Goal: Information Seeking & Learning: Understand process/instructions

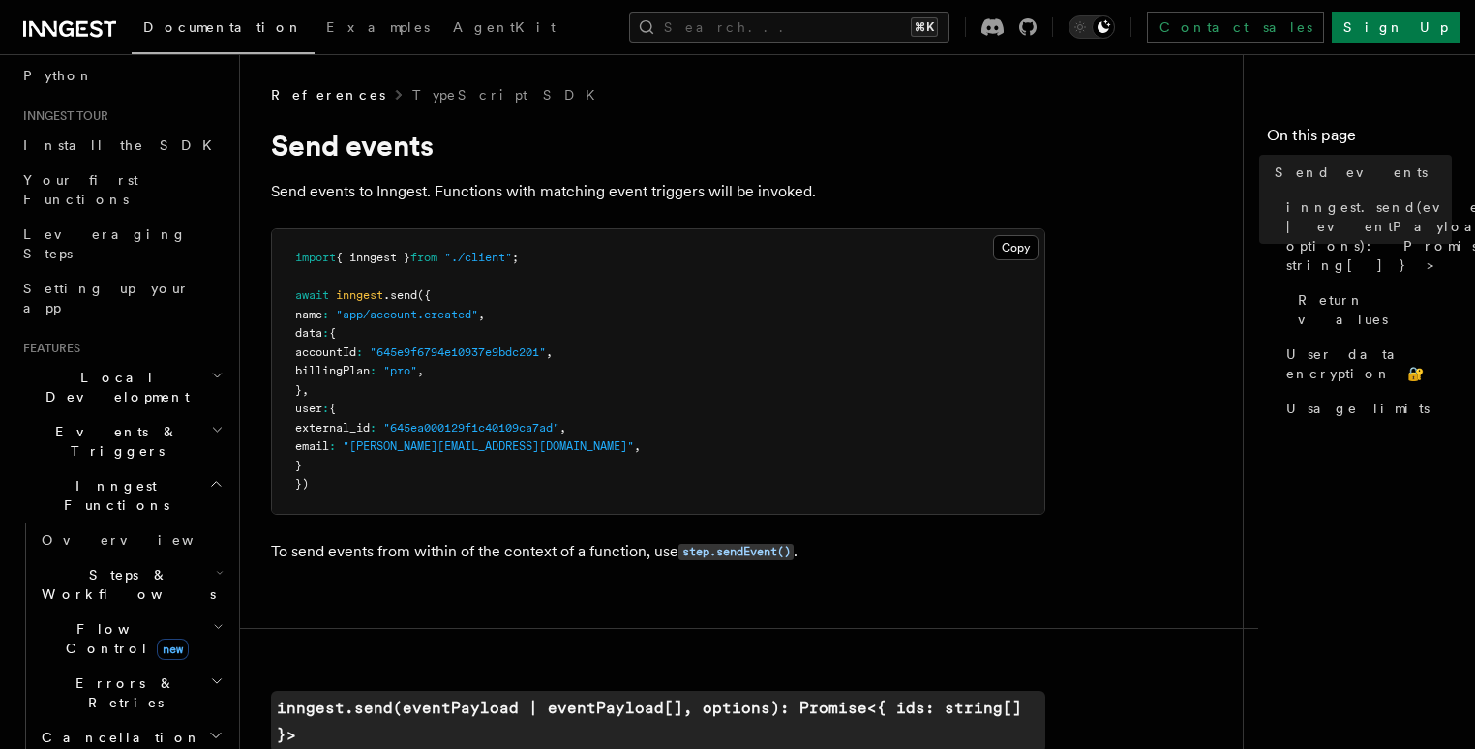
scroll to position [156, 0]
click at [874, 31] on button "Search... ⌘K" at bounding box center [789, 27] width 320 height 31
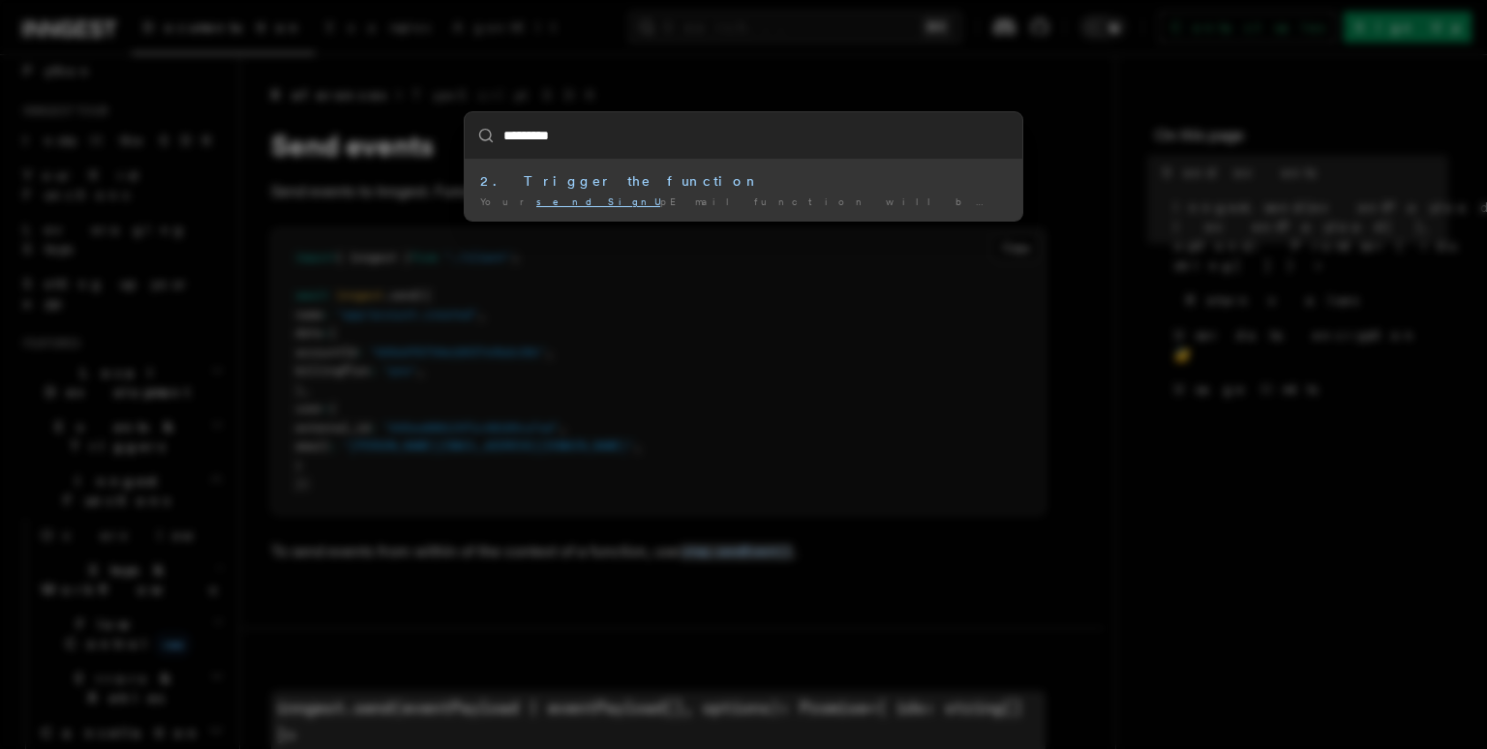
type input "**********"
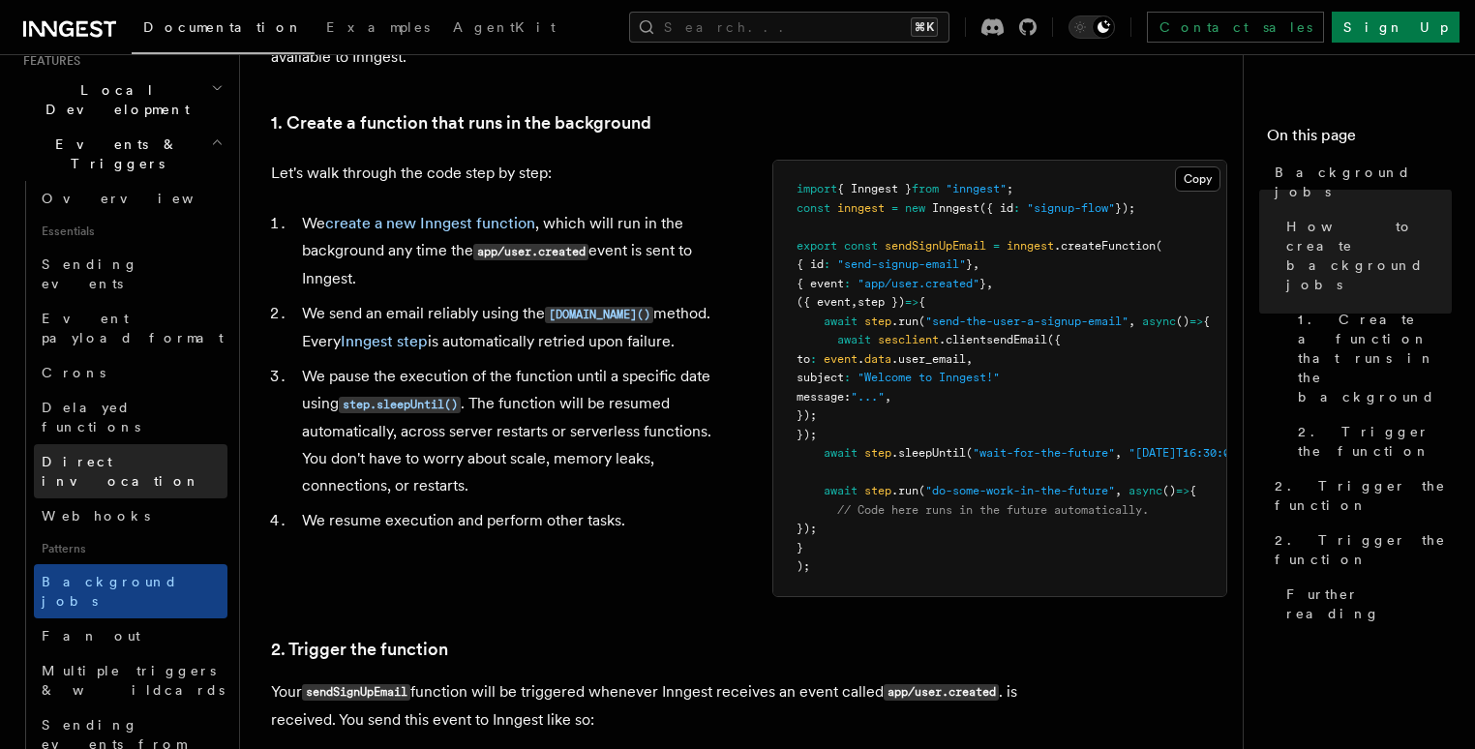
scroll to position [453, 0]
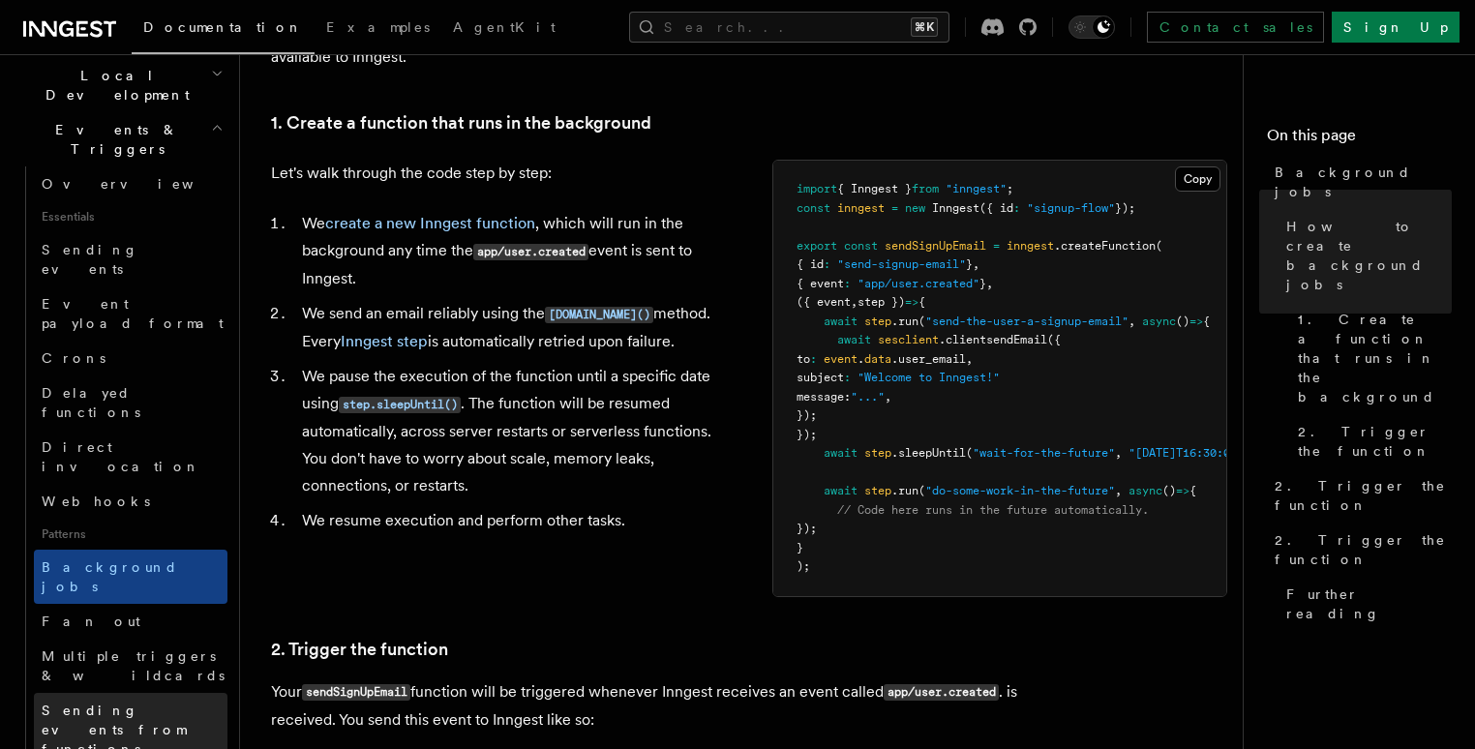
click at [98, 703] on span "Sending events from functions" at bounding box center [114, 730] width 144 height 54
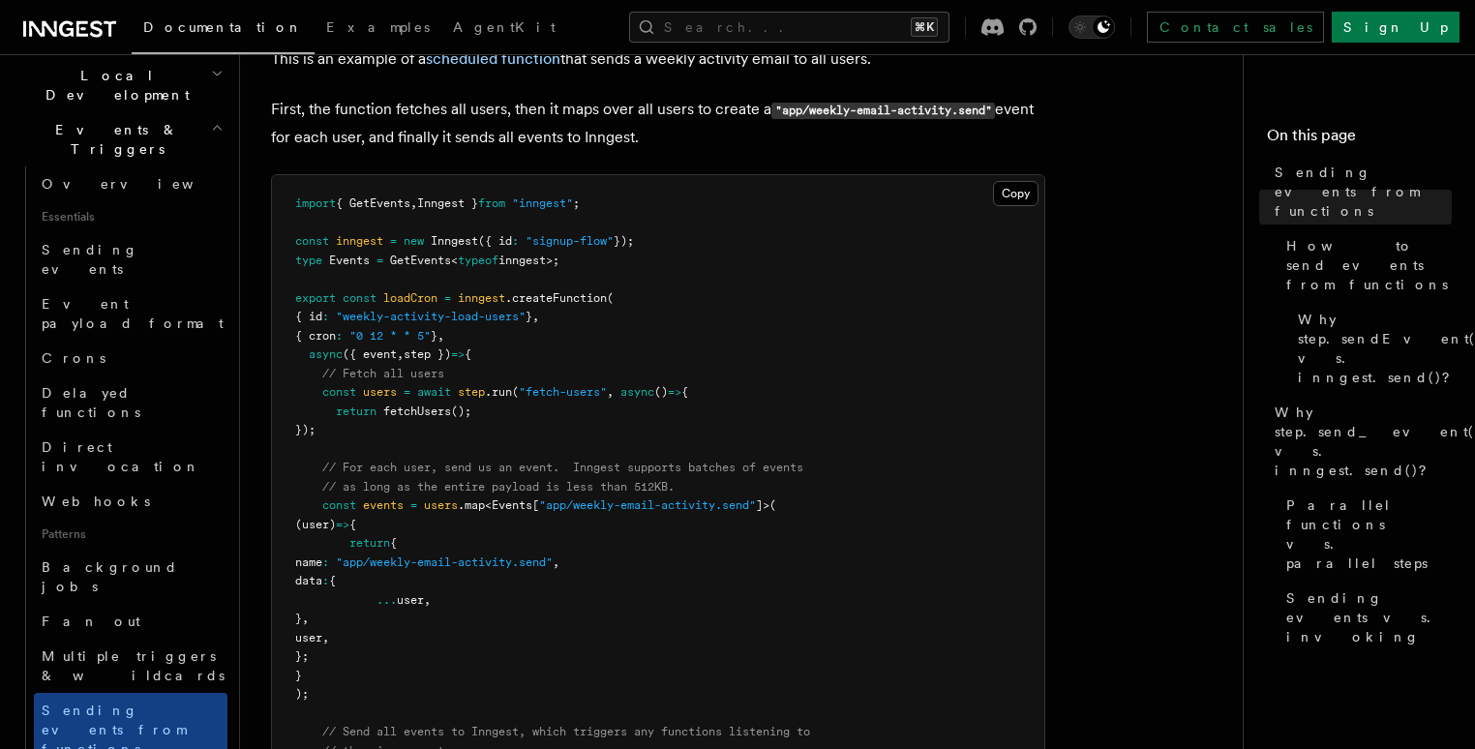
scroll to position [726, 0]
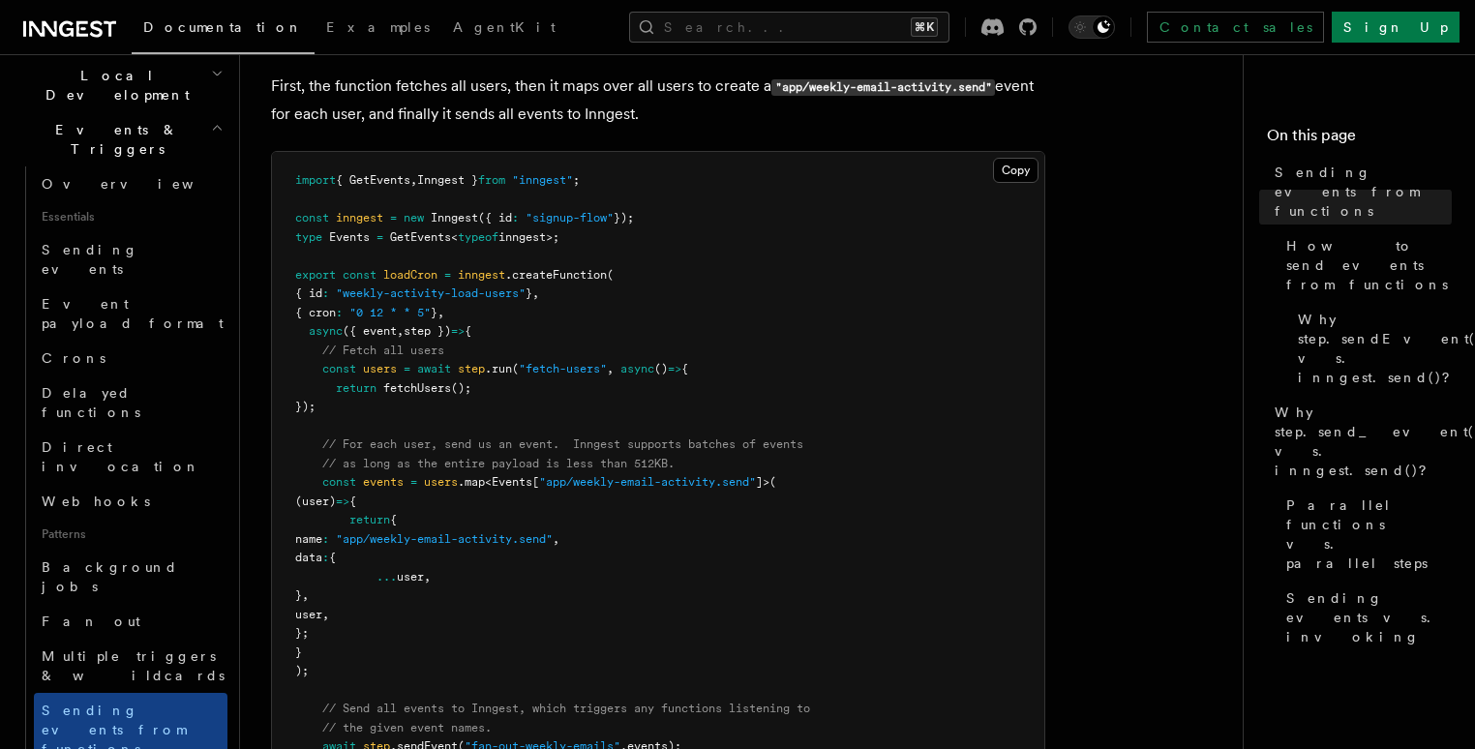
click at [379, 653] on pre "import { GetEvents , Inngest } from "inngest" ; const inngest = new Inngest ({ …" at bounding box center [658, 511] width 772 height 718
click at [366, 652] on pre "import { GetEvents , Inngest } from "inngest" ; const inngest = new Inngest ({ …" at bounding box center [658, 511] width 772 height 718
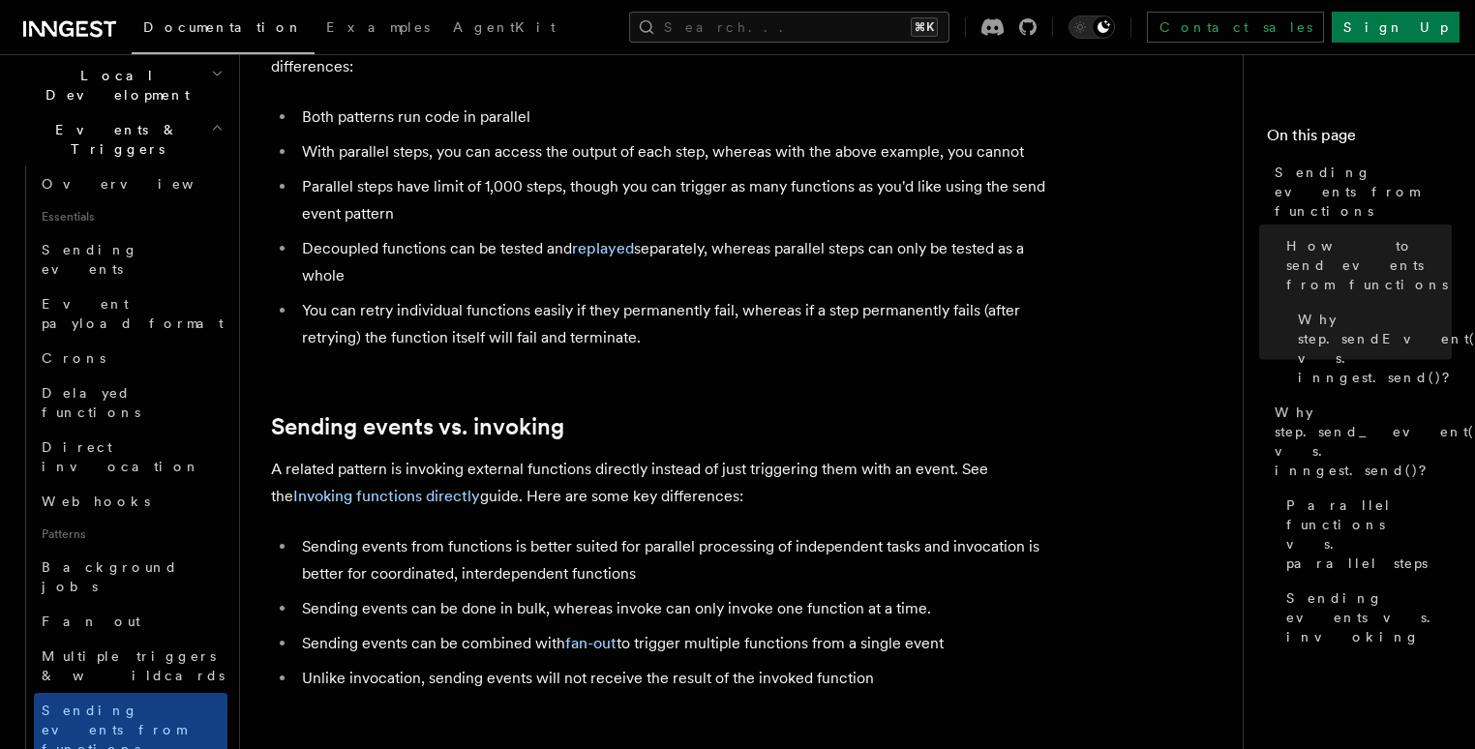
scroll to position [2555, 0]
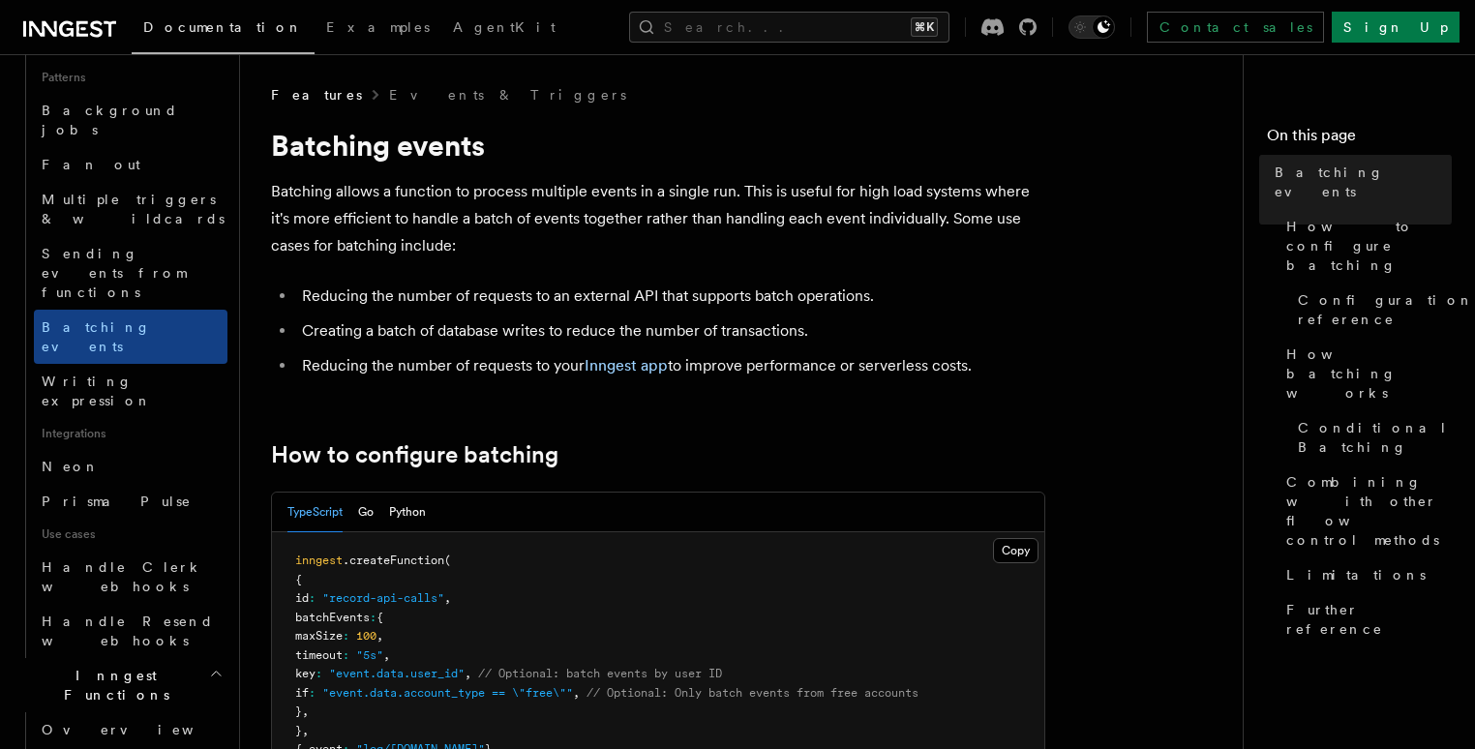
scroll to position [920, 0]
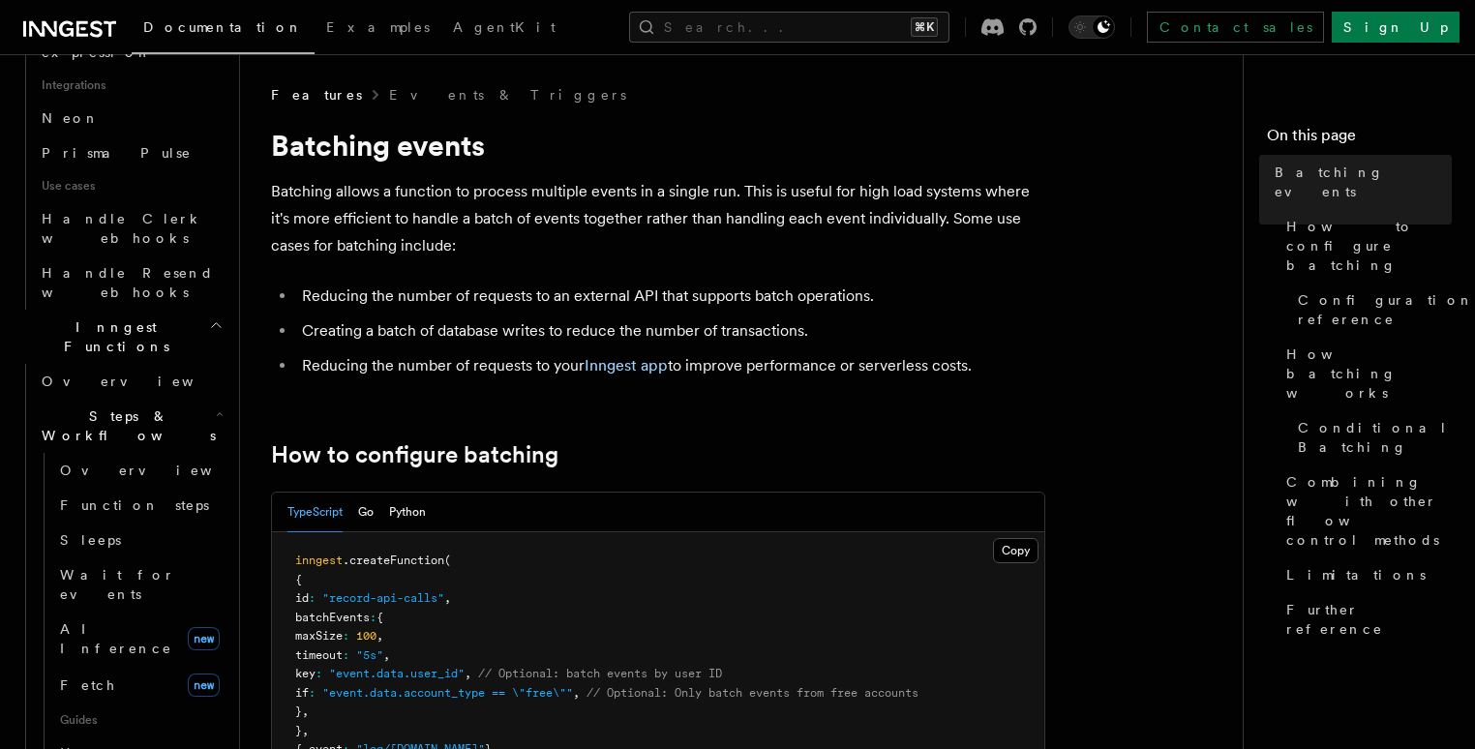
scroll to position [1261, 0]
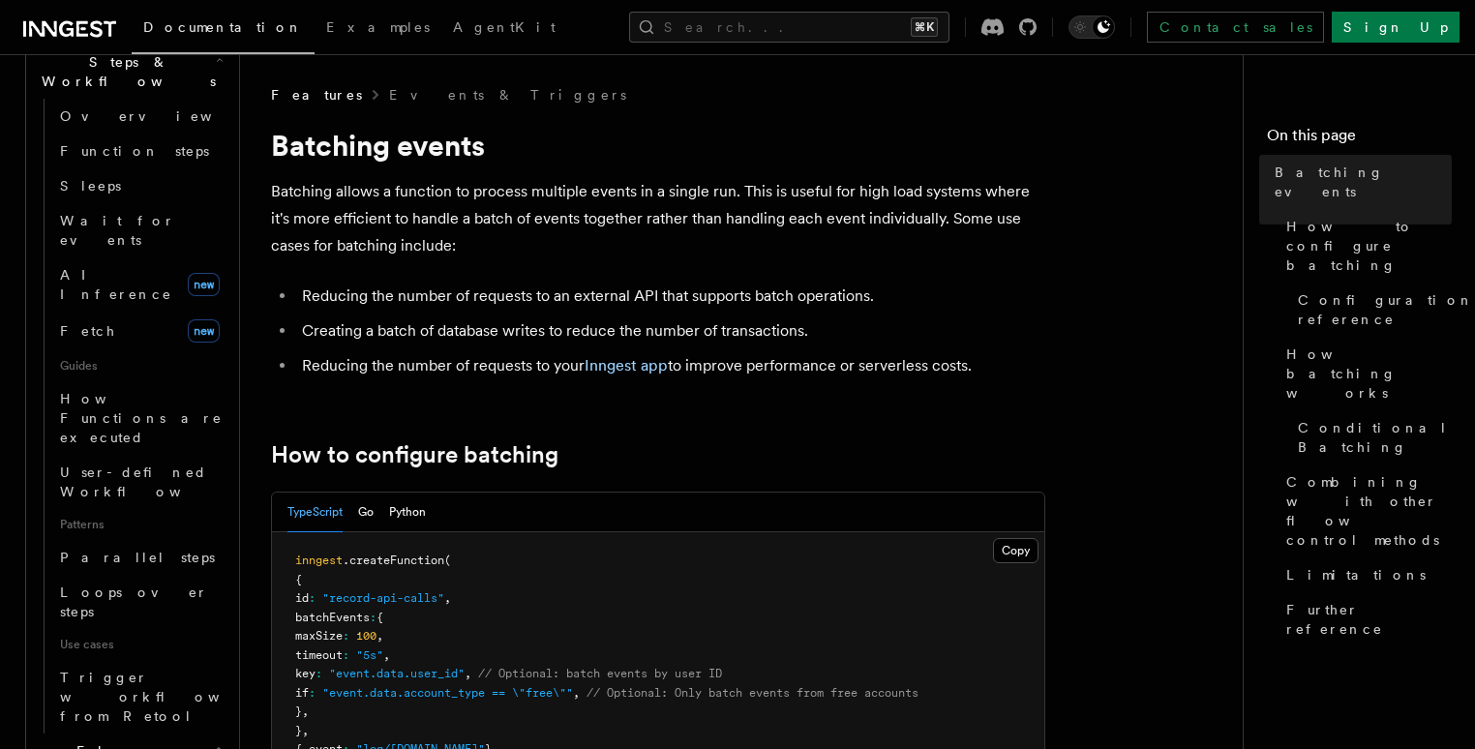
scroll to position [1614, 0]
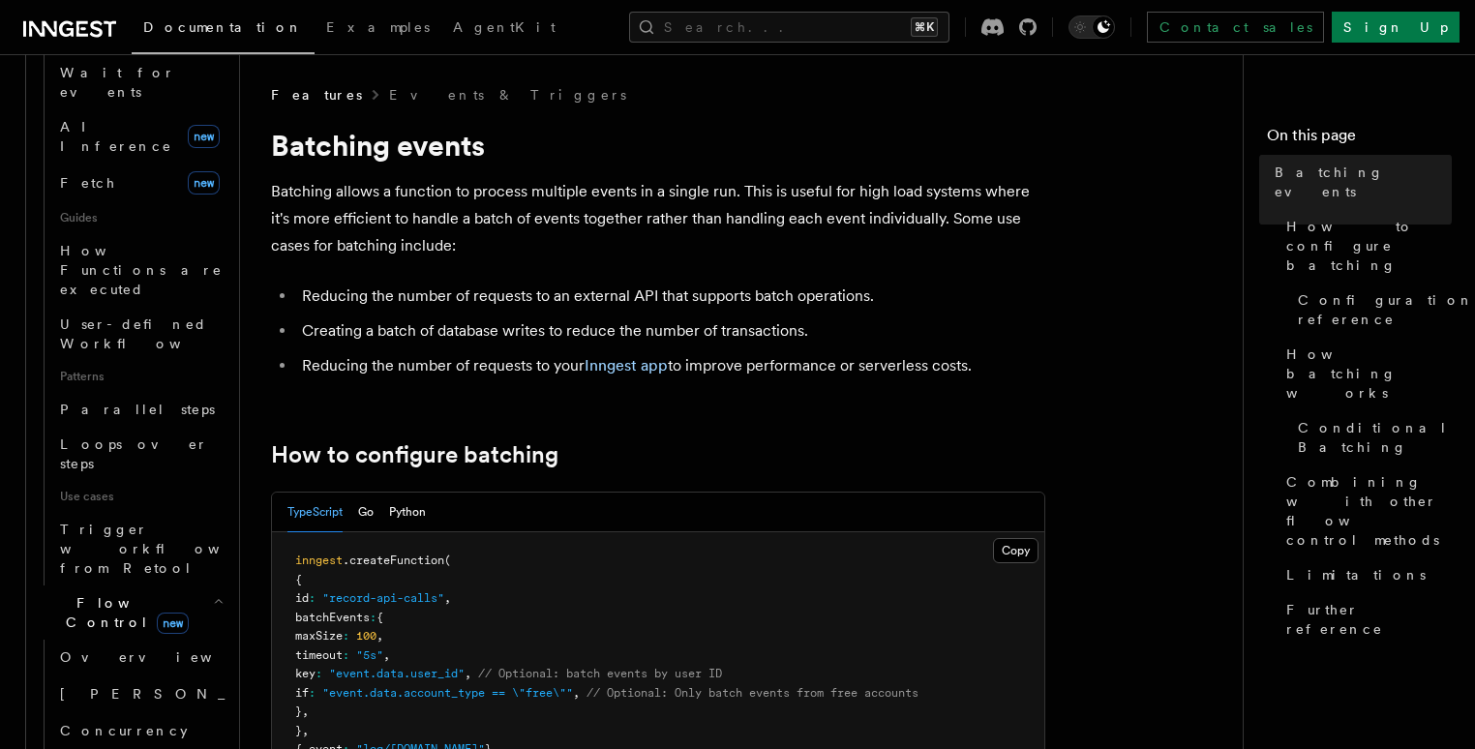
scroll to position [1762, 0]
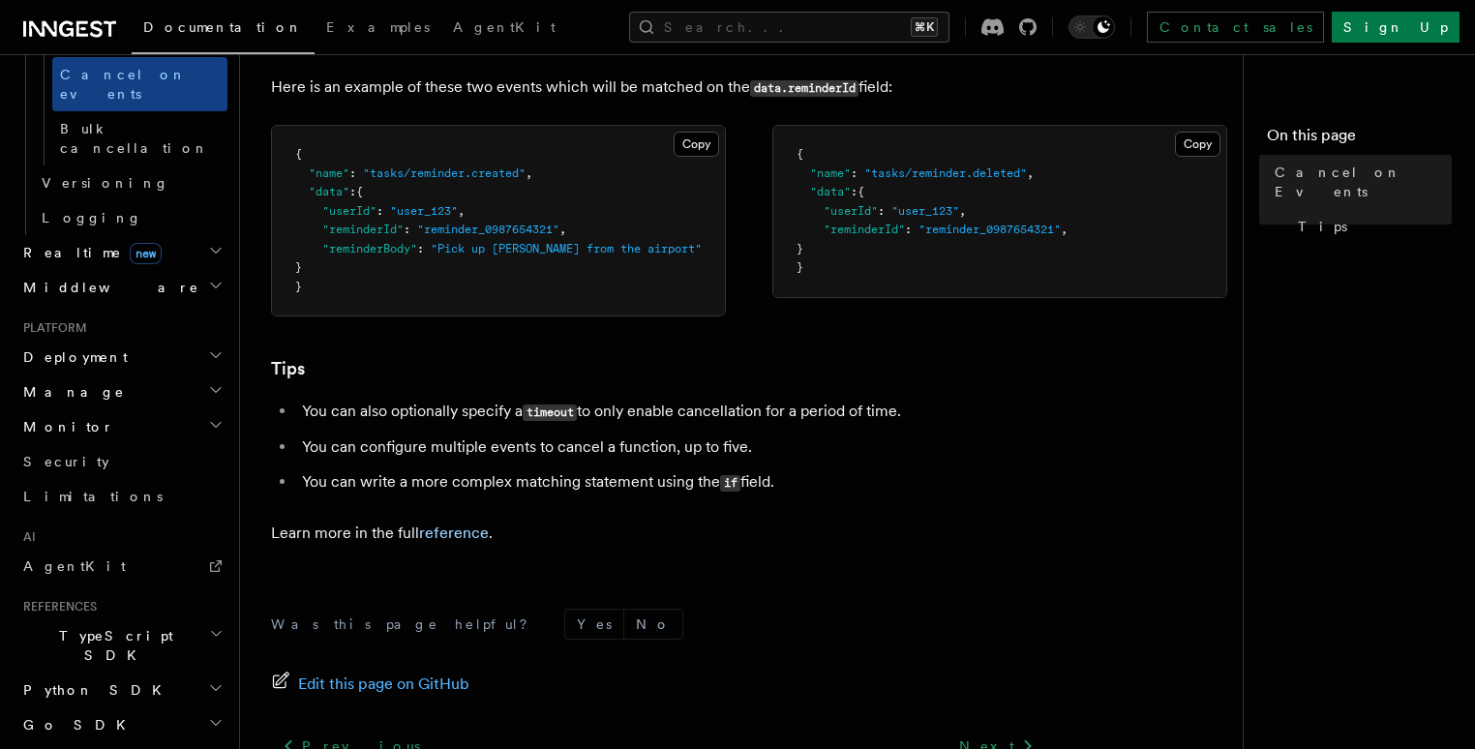
scroll to position [1297, 0]
